Goal: Information Seeking & Learning: Learn about a topic

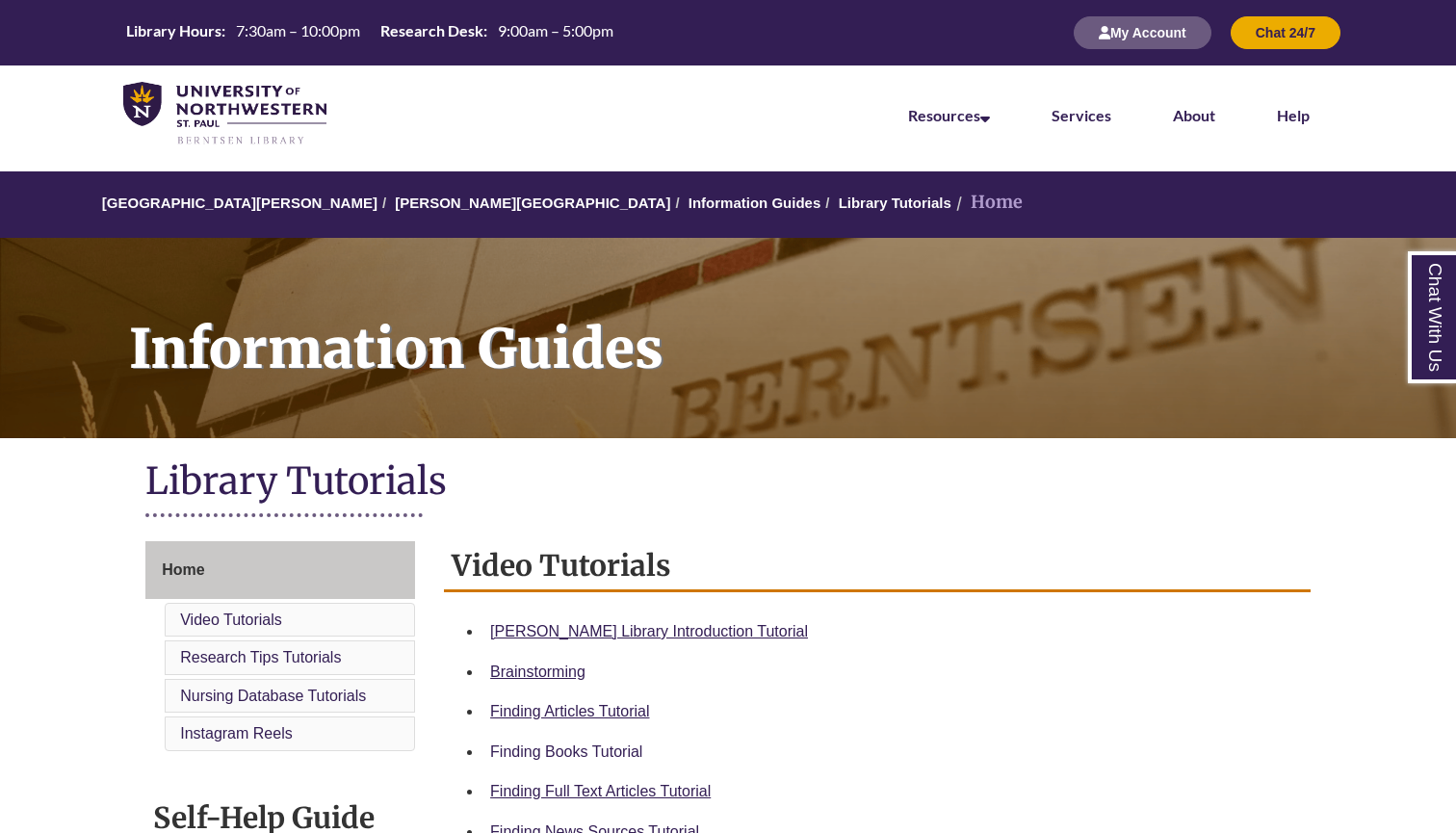
click at [557, 748] on link "Finding Books Tutorial" at bounding box center [567, 752] width 152 height 17
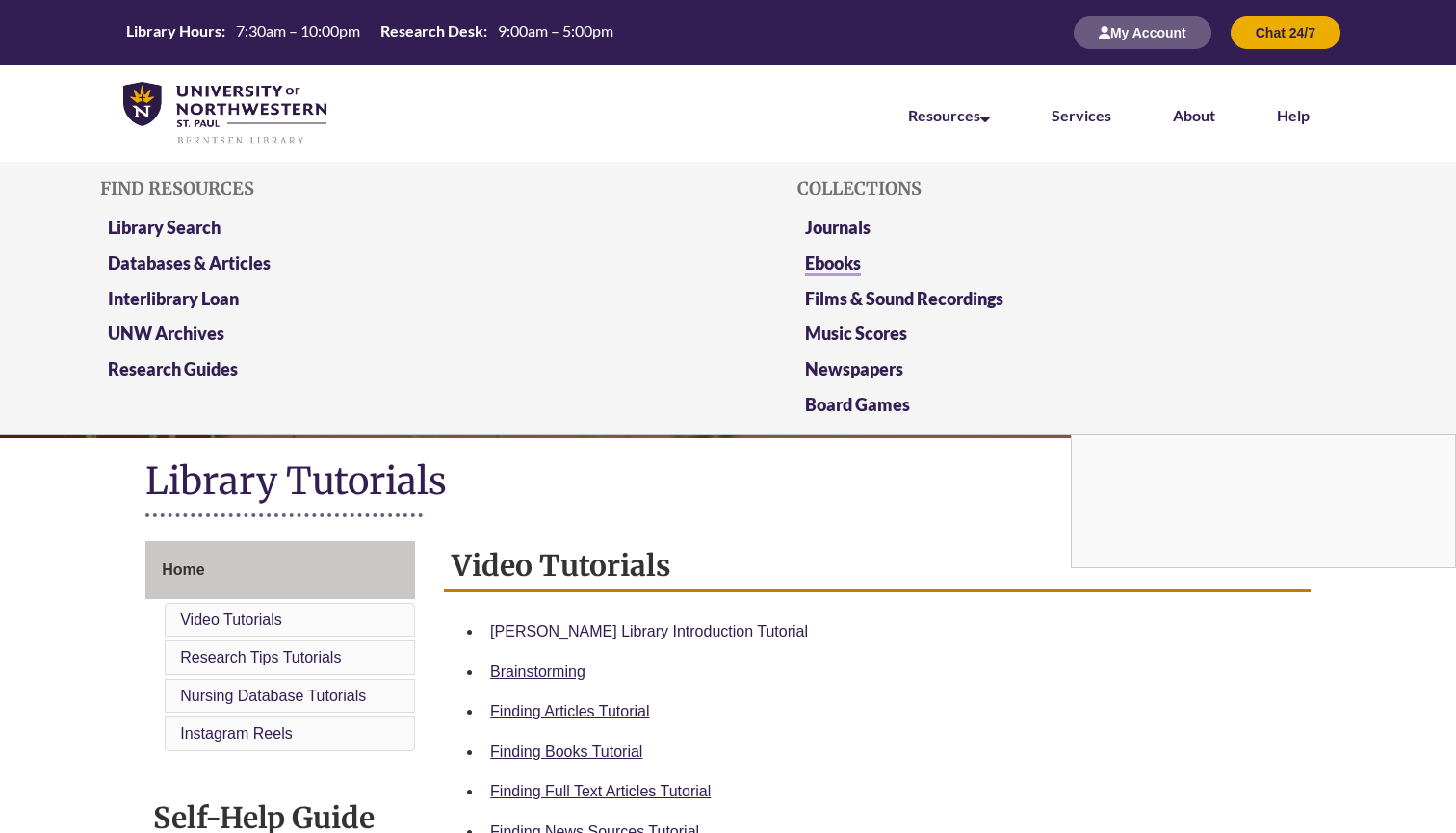
click at [839, 260] on link "Ebooks" at bounding box center [833, 264] width 55 height 24
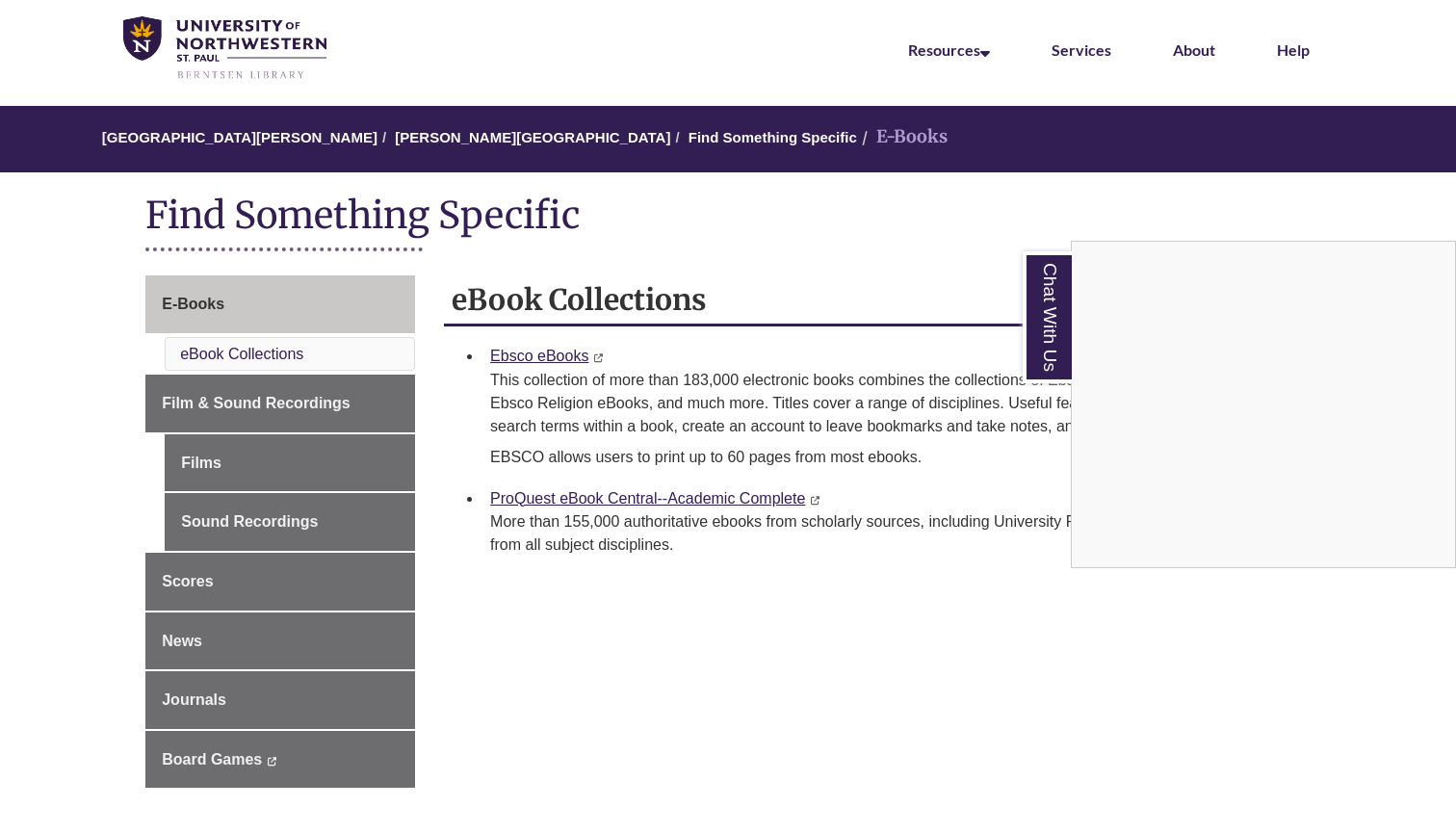
scroll to position [43, 0]
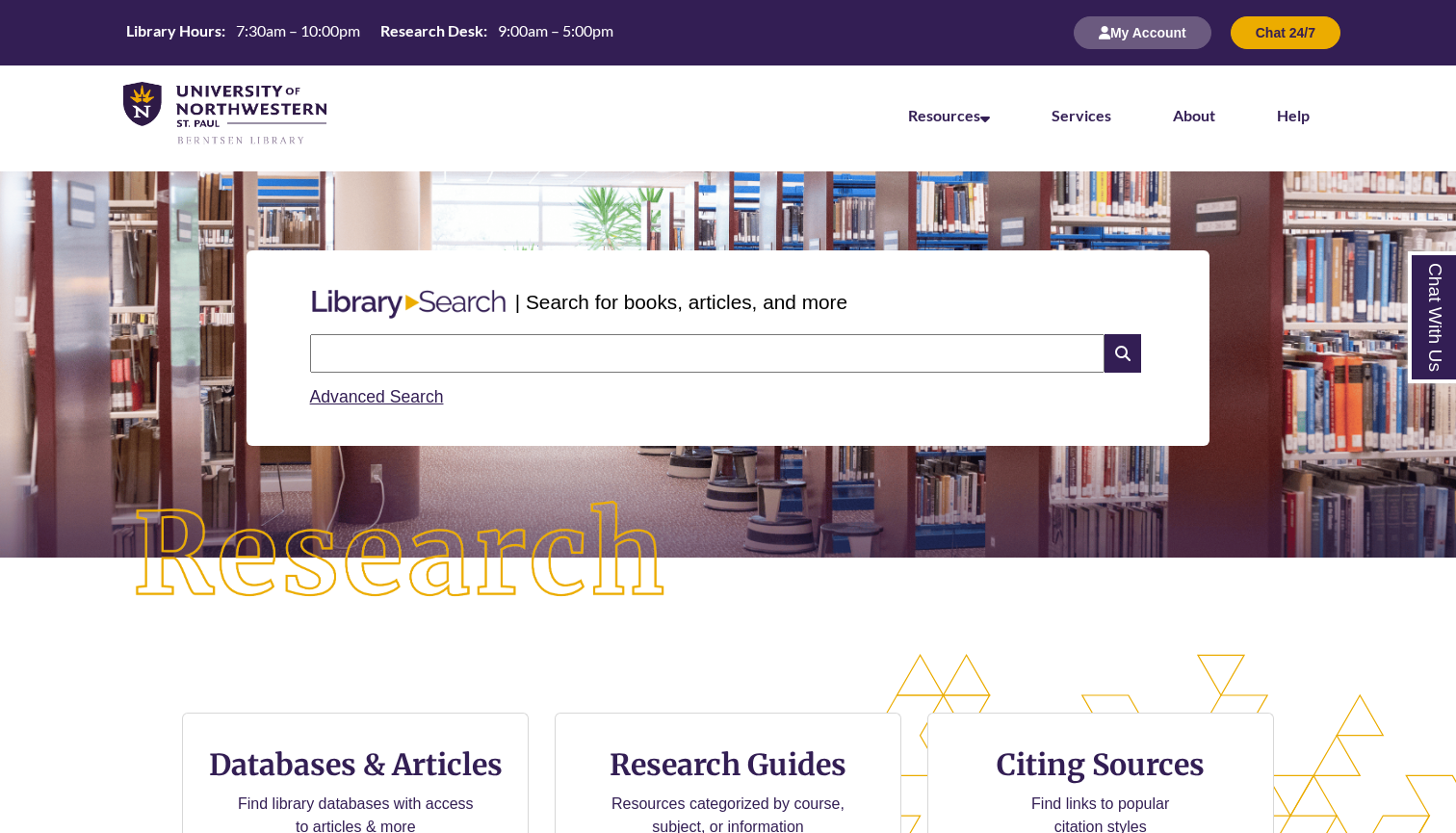
click at [557, 334] on input "text" at bounding box center [707, 353] width 794 height 39
type input "*****"
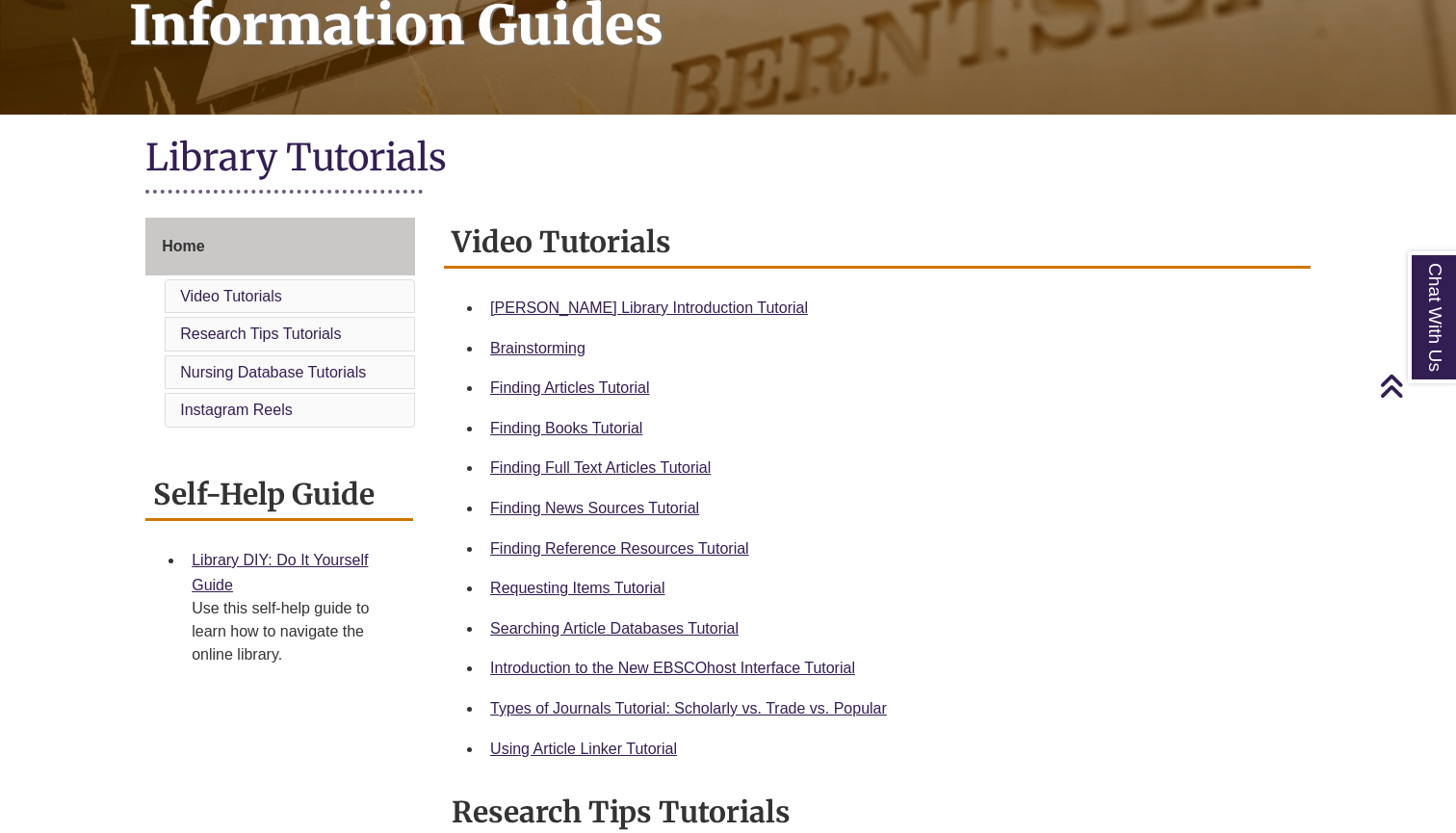
scroll to position [337, 0]
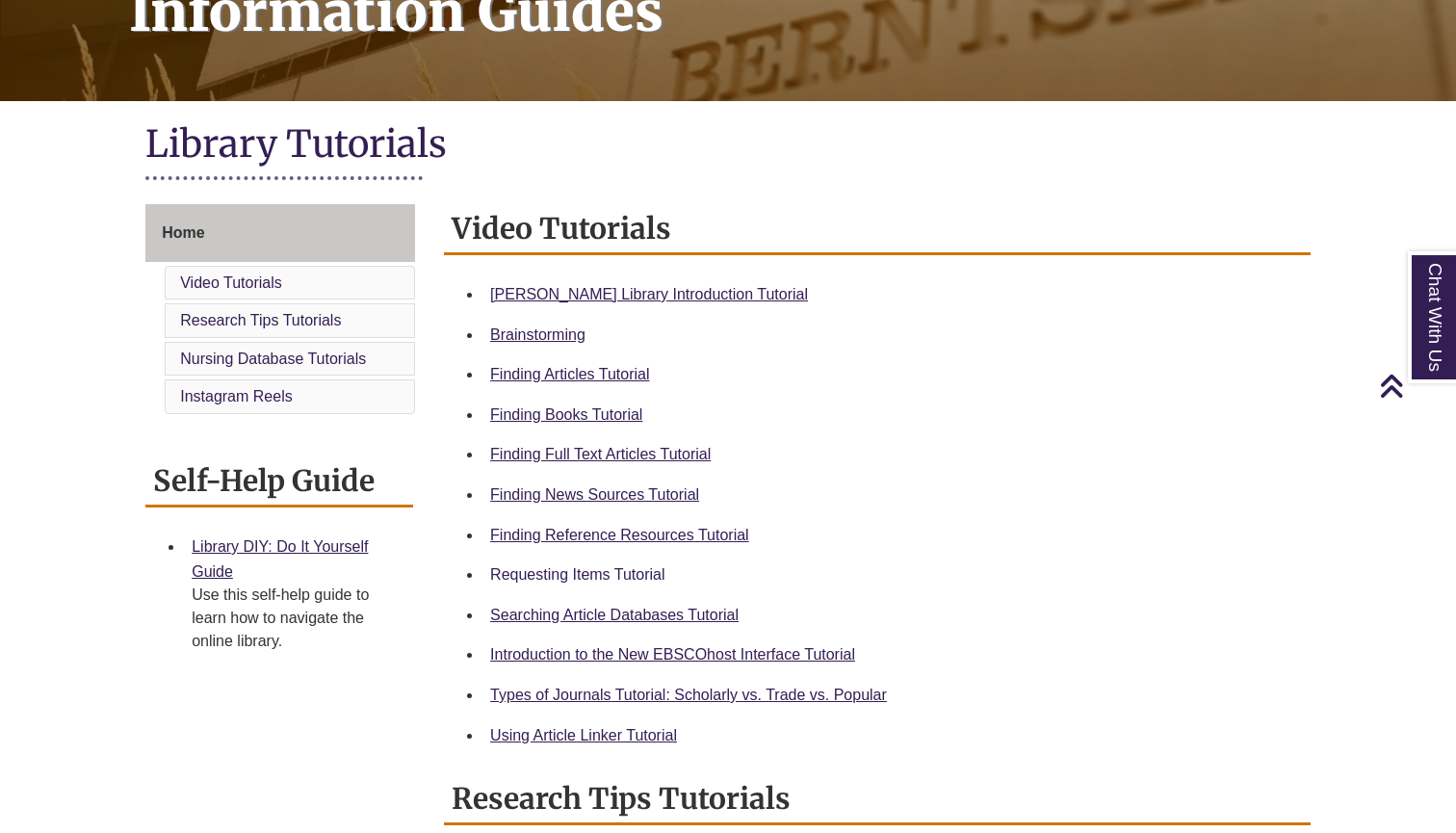
click at [581, 569] on link "Requesting Items Tutorial" at bounding box center [578, 575] width 174 height 17
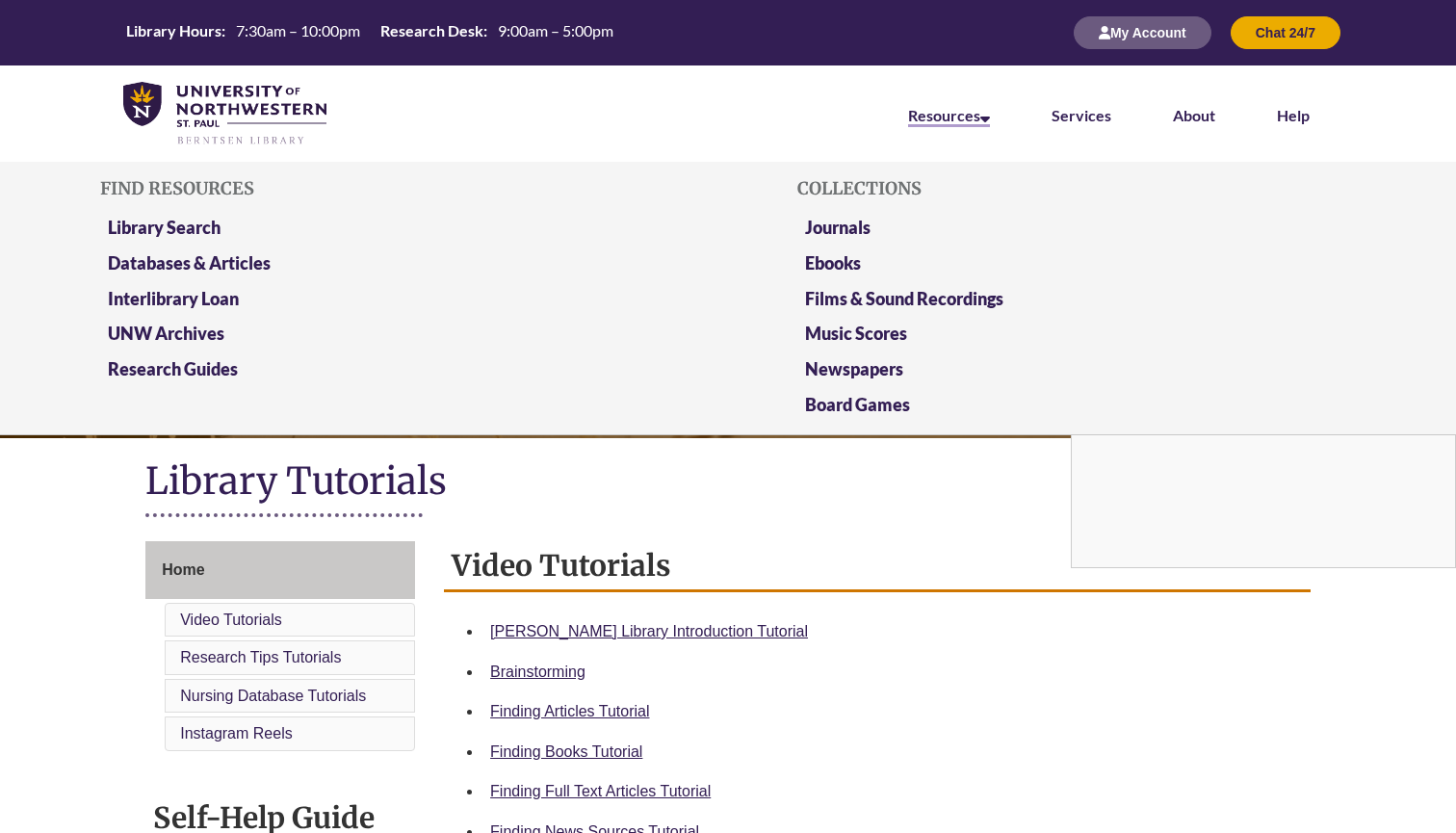
scroll to position [0, 0]
click at [206, 225] on link "Library Search" at bounding box center [164, 229] width 113 height 24
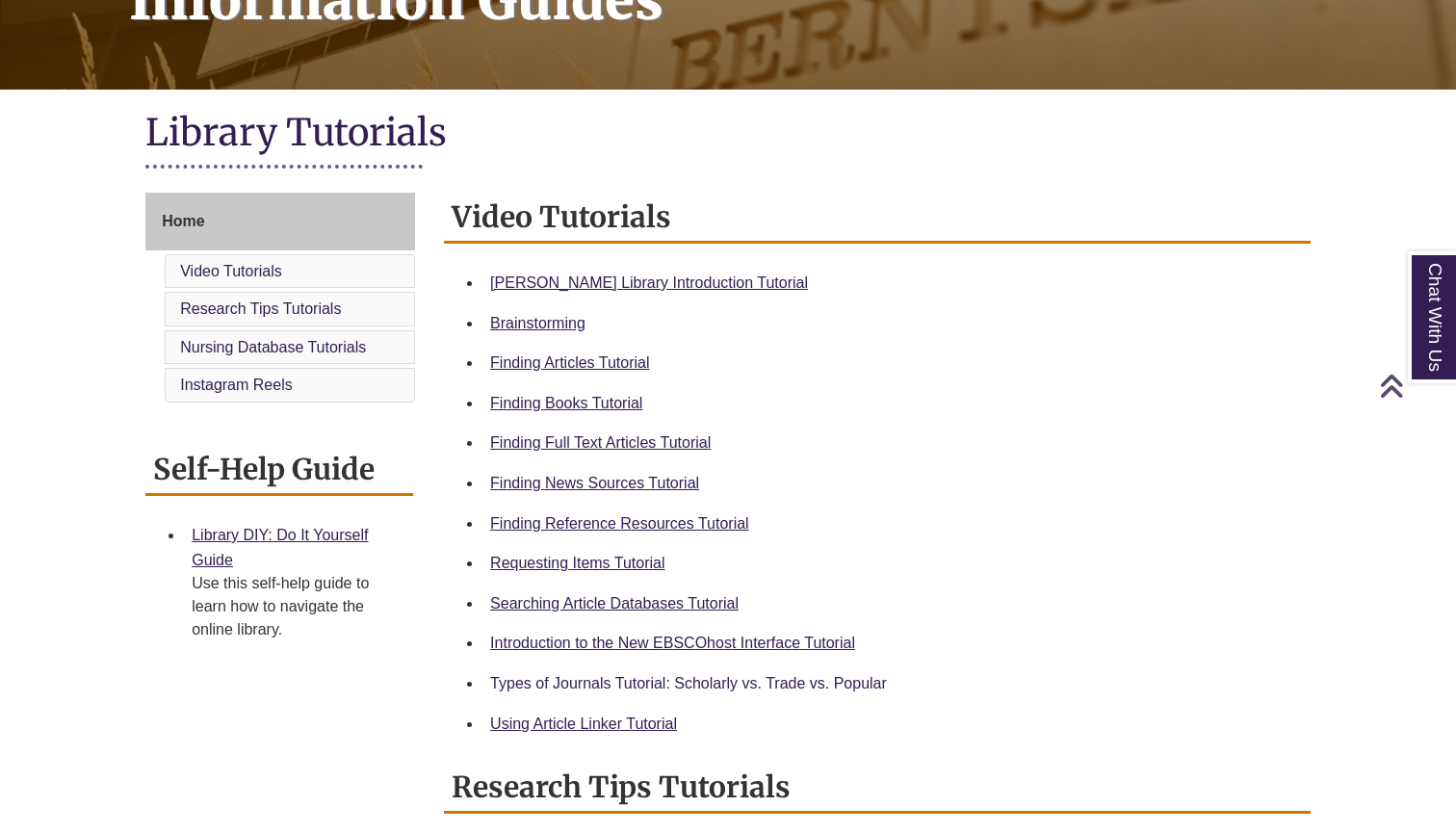
scroll to position [350, 0]
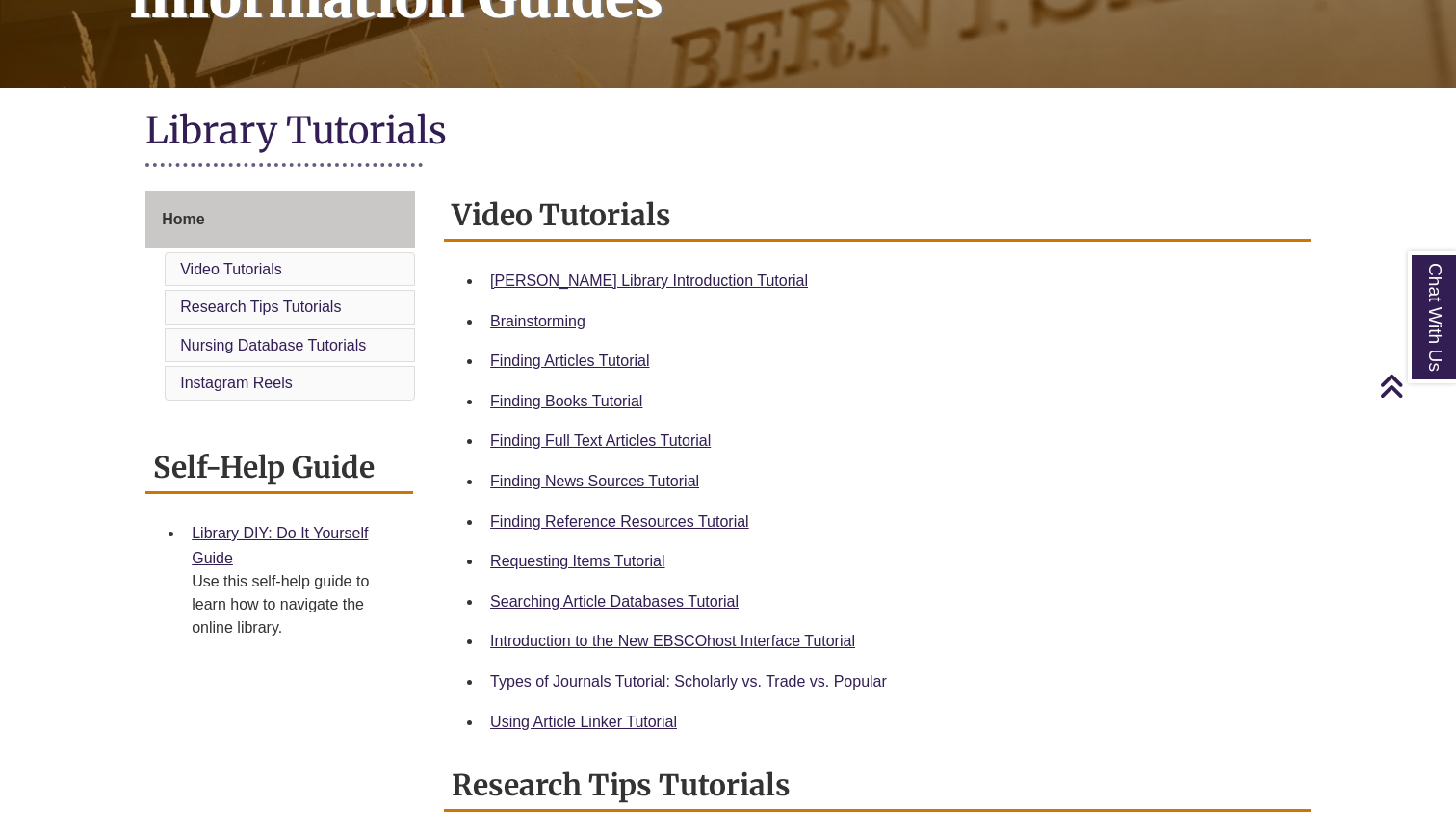
click at [820, 676] on link "Types of Journals Tutorial: Scholarly vs. Trade vs. Popular" at bounding box center [688, 682] width 397 height 17
